Goal: Check status: Check status

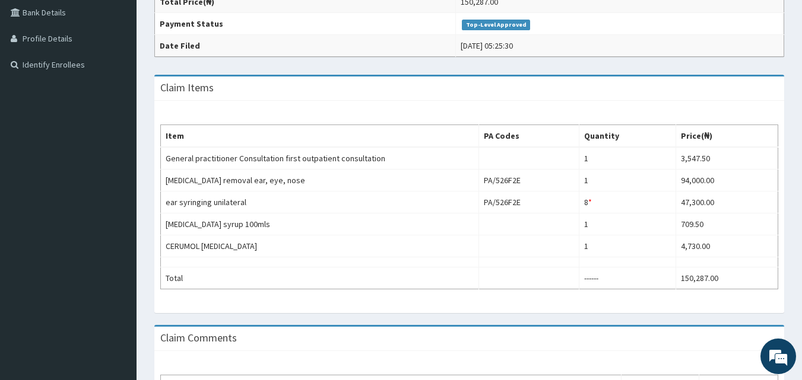
scroll to position [275, 0]
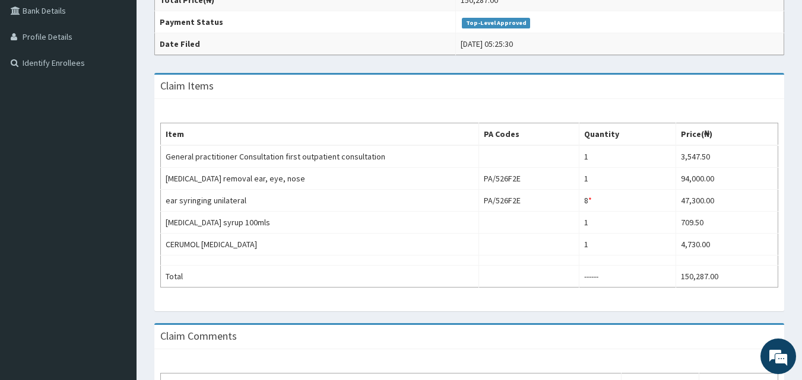
click at [802, 289] on html "R EL Toggle navigation ICONIC CARE HOSPITAL ICONIC CARE HOSPITAL - iconiccareho…" at bounding box center [401, 126] width 802 height 802
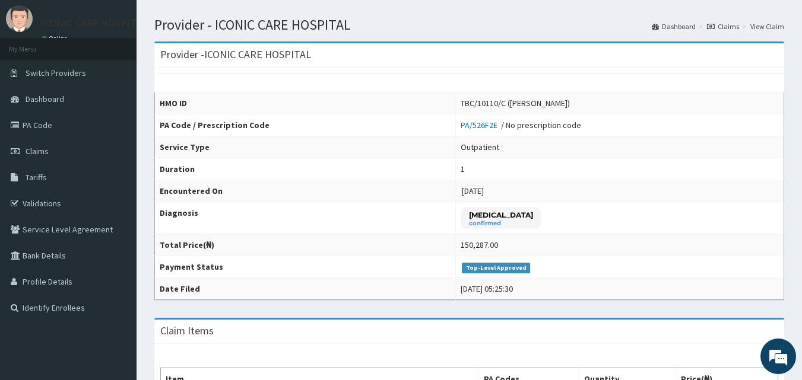
scroll to position [0, 0]
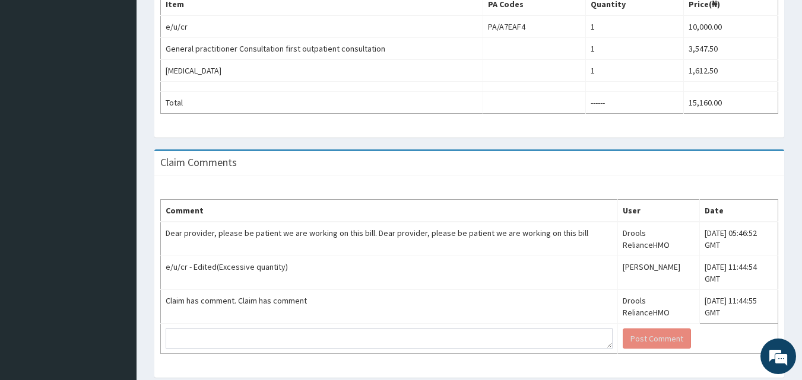
scroll to position [409, 0]
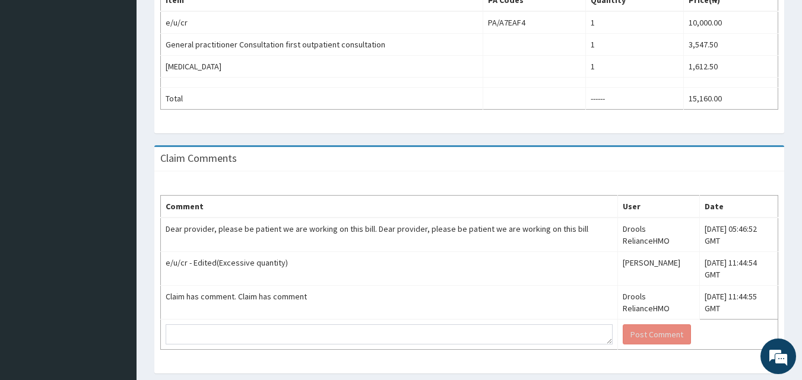
drag, startPoint x: 809, startPoint y: 185, endPoint x: 810, endPoint y: 253, distance: 68.2
click at [801, 253] on html "R EL Toggle navigation ICONIC CARE HOSPITAL ICONIC CARE HOSPITAL - iconiccareho…" at bounding box center [401, 3] width 802 height 825
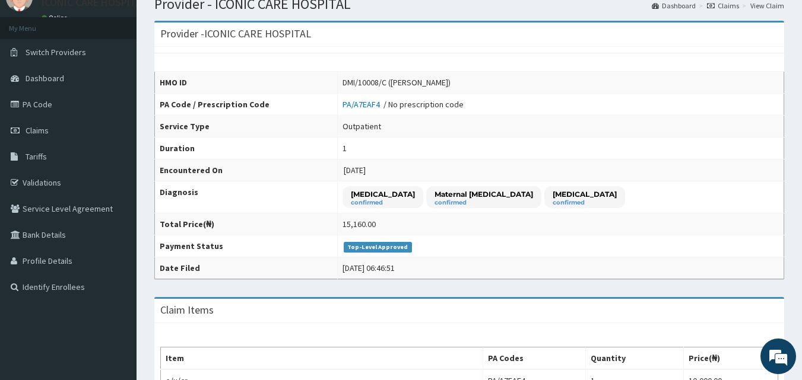
scroll to position [0, 0]
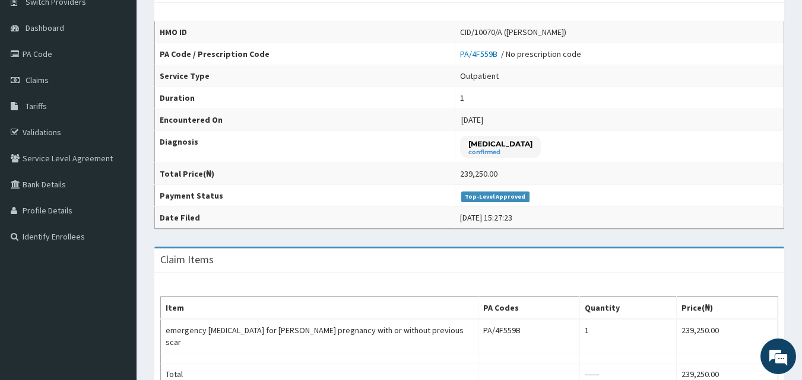
scroll to position [68, 0]
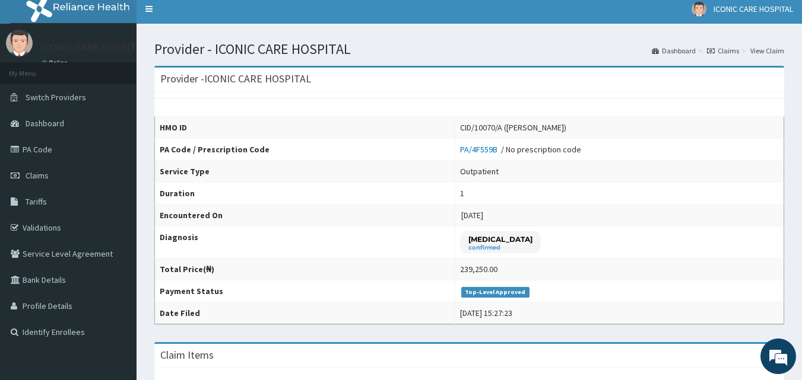
drag, startPoint x: 810, startPoint y: 157, endPoint x: 810, endPoint y: 47, distance: 110.4
click at [802, 47] on html "R EL Toggle navigation ICONIC CARE HOSPITAL ICONIC CARE HOSPITAL - iconiccareho…" at bounding box center [401, 357] width 802 height 726
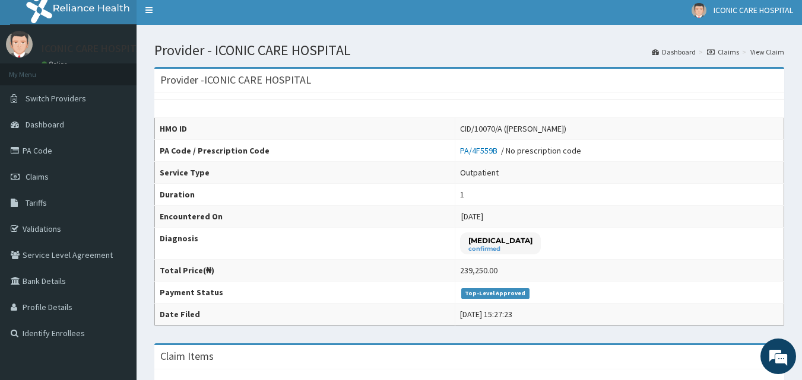
scroll to position [0, 0]
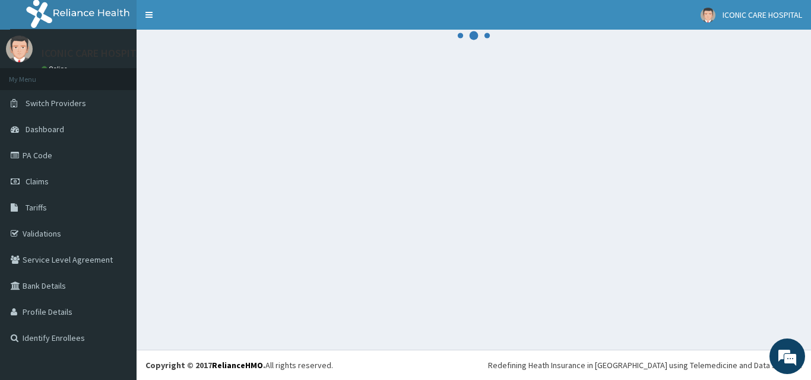
click at [544, 171] on div at bounding box center [473, 190] width 674 height 320
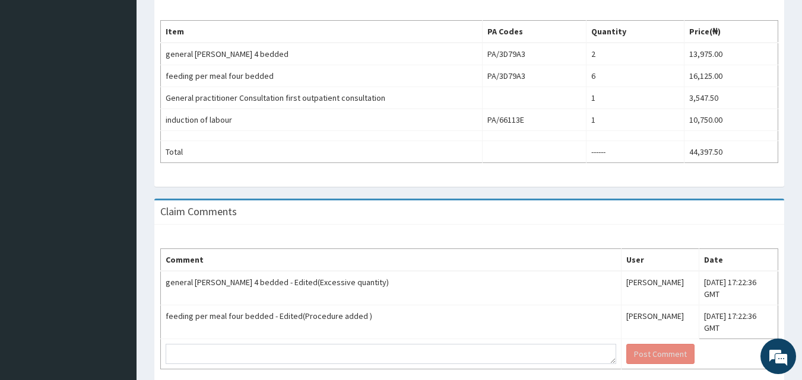
drag, startPoint x: 810, startPoint y: 171, endPoint x: 810, endPoint y: 343, distance: 172.1
click at [801, 343] on html "R EL Toggle navigation ICONIC CARE HOSPITAL ICONIC CARE HOSPITAL - iconiccareho…" at bounding box center [401, 28] width 802 height 813
